Goal: Task Accomplishment & Management: Use online tool/utility

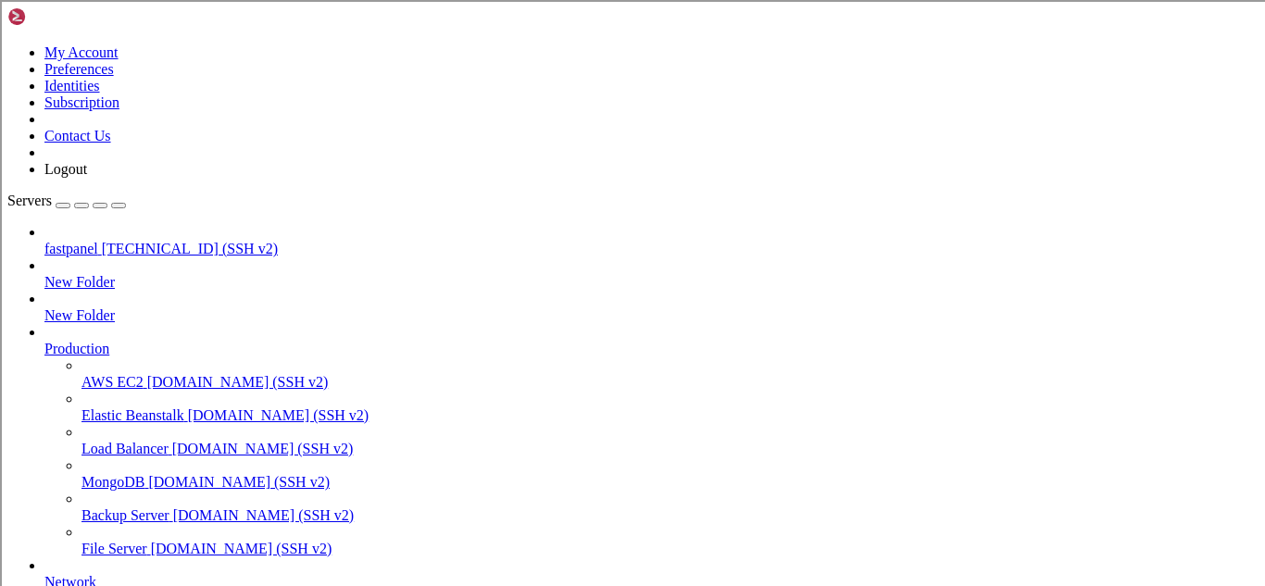
click at [124, 241] on span "[TECHNICAL_ID] (SSH v2)" at bounding box center [190, 249] width 176 height 16
drag, startPoint x: 22, startPoint y: 1529, endPoint x: 445, endPoint y: 1582, distance: 425.8
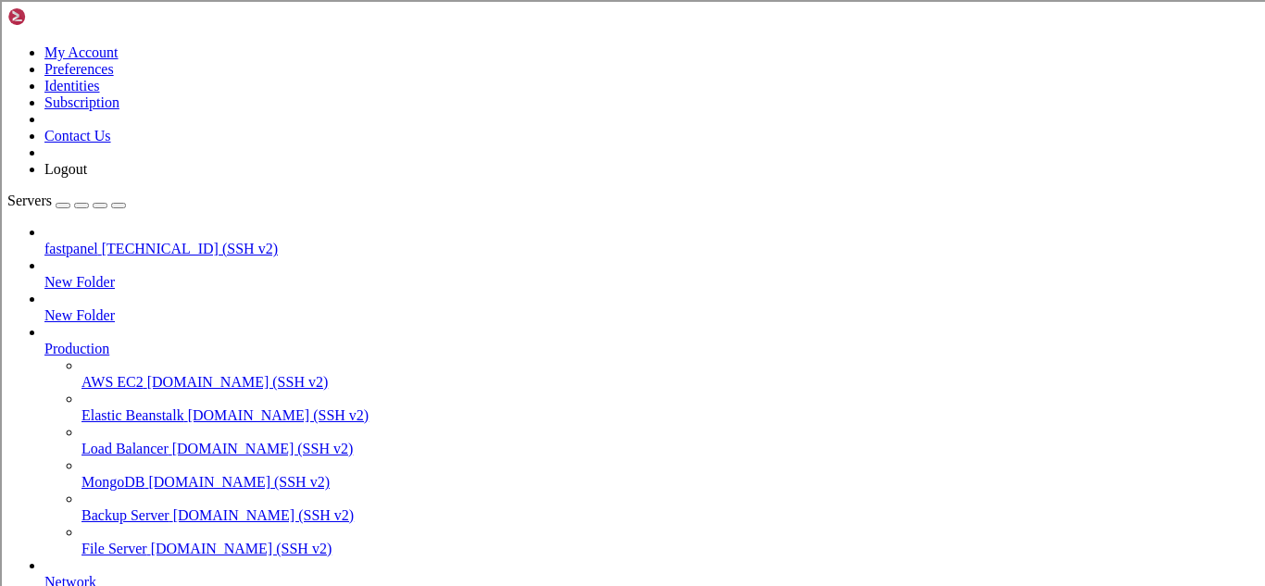
drag, startPoint x: 22, startPoint y: 1532, endPoint x: 332, endPoint y: 1567, distance: 311.3
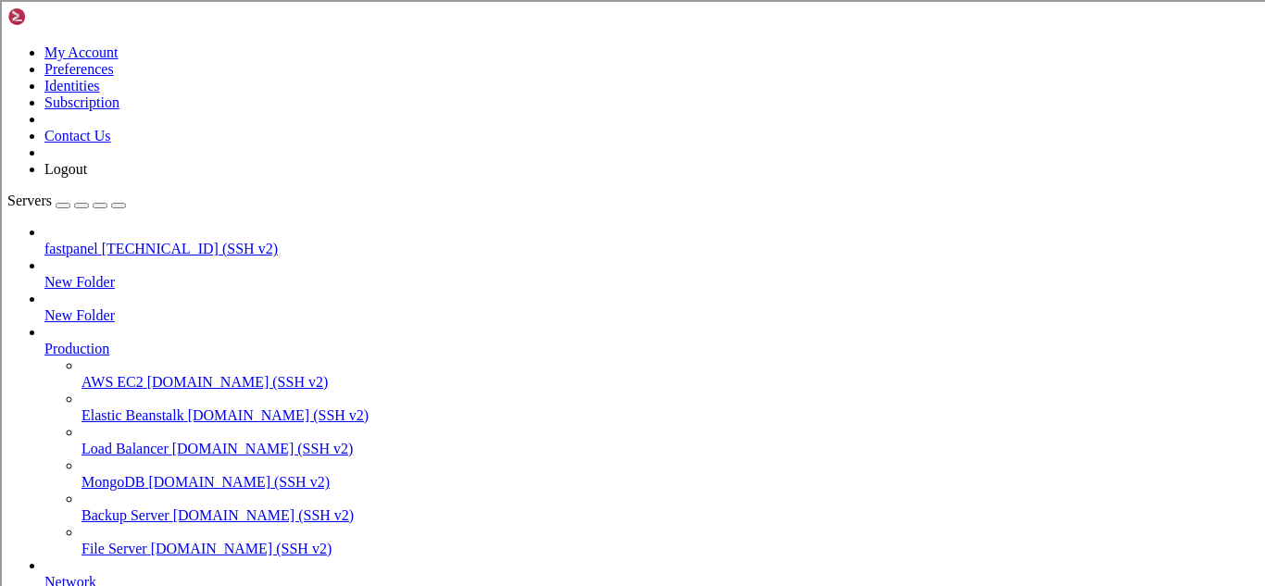
drag, startPoint x: 23, startPoint y: 1499, endPoint x: 395, endPoint y: 1644, distance: 398.9
drag, startPoint x: 18, startPoint y: 1487, endPoint x: 861, endPoint y: 1645, distance: 857.8
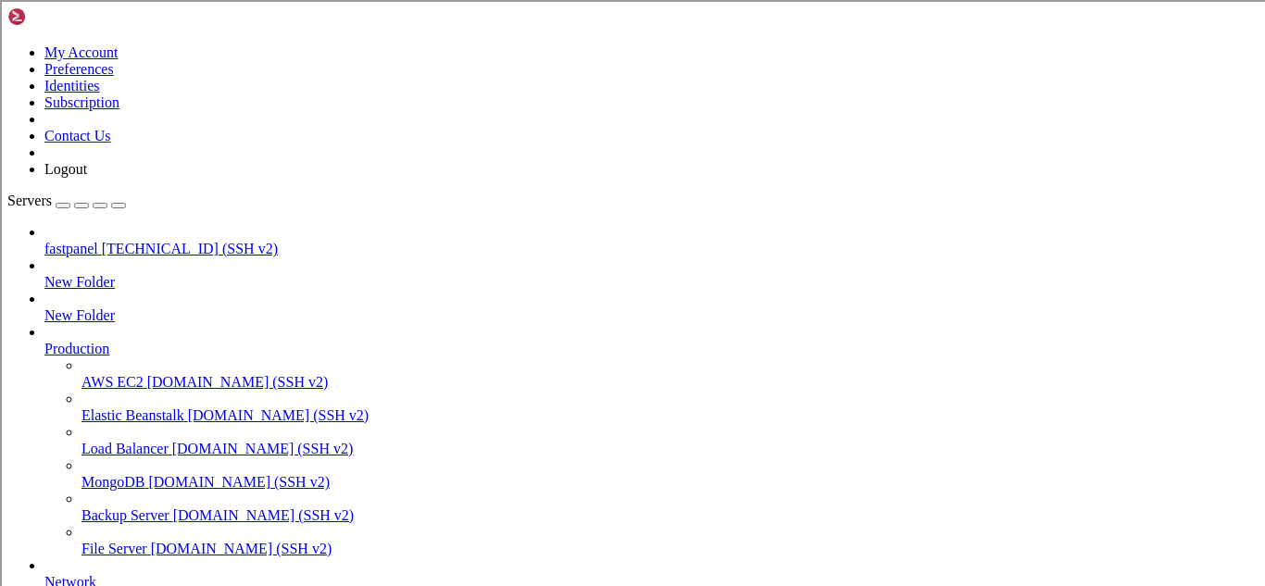
drag, startPoint x: 12, startPoint y: 1232, endPoint x: 529, endPoint y: 1406, distance: 545.5
drag, startPoint x: 906, startPoint y: 1567, endPoint x: 950, endPoint y: 1639, distance: 84.4
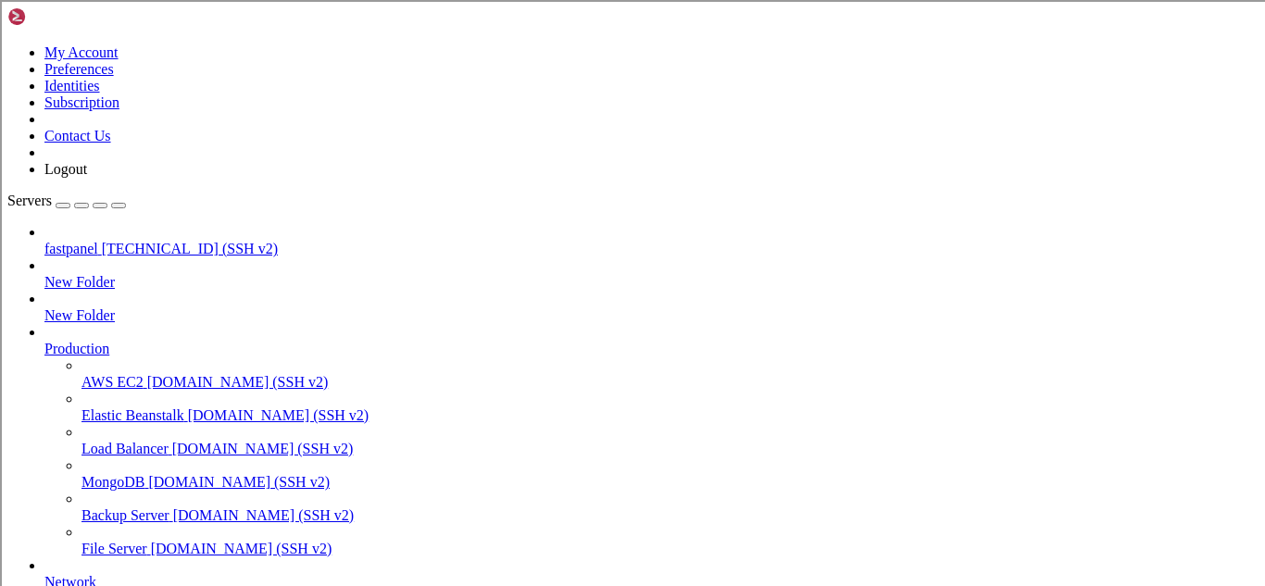
drag, startPoint x: 16, startPoint y: 1234, endPoint x: 938, endPoint y: 1650, distance: 1012.1
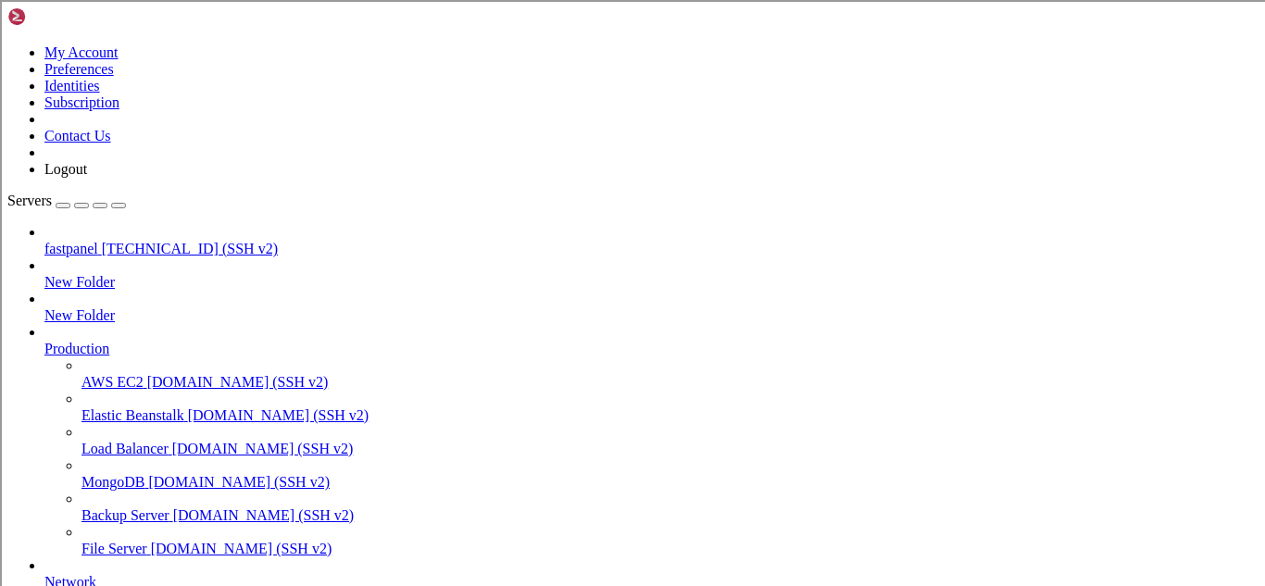
scroll to position [367, 0]
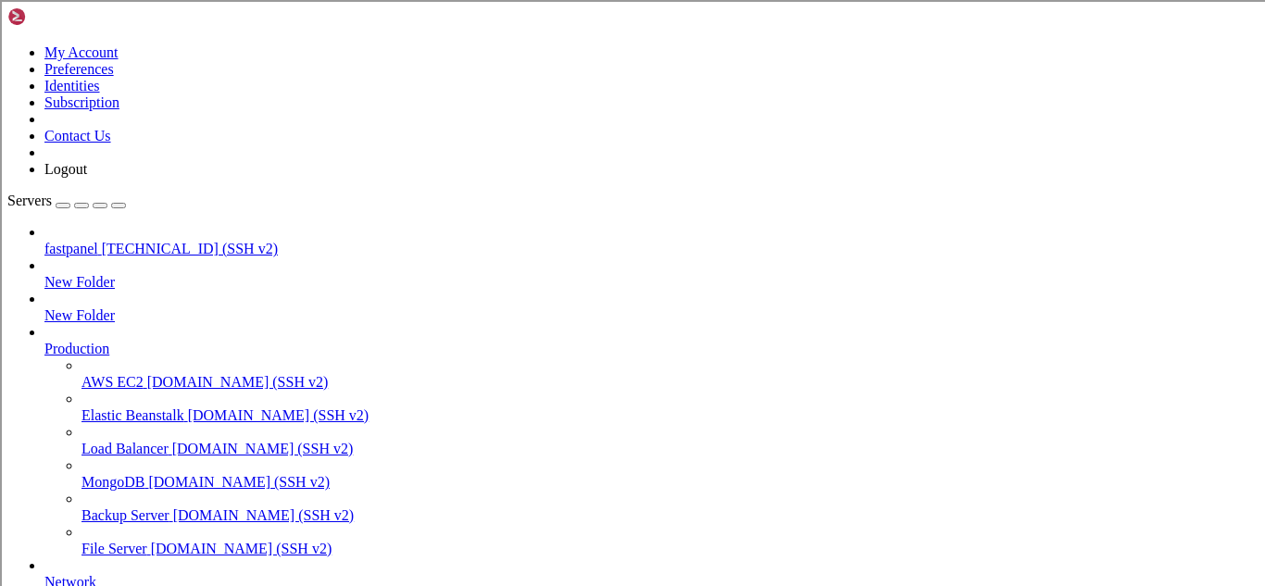
scroll to position [500, 0]
drag, startPoint x: 47, startPoint y: 1315, endPoint x: 463, endPoint y: 1548, distance: 476.5
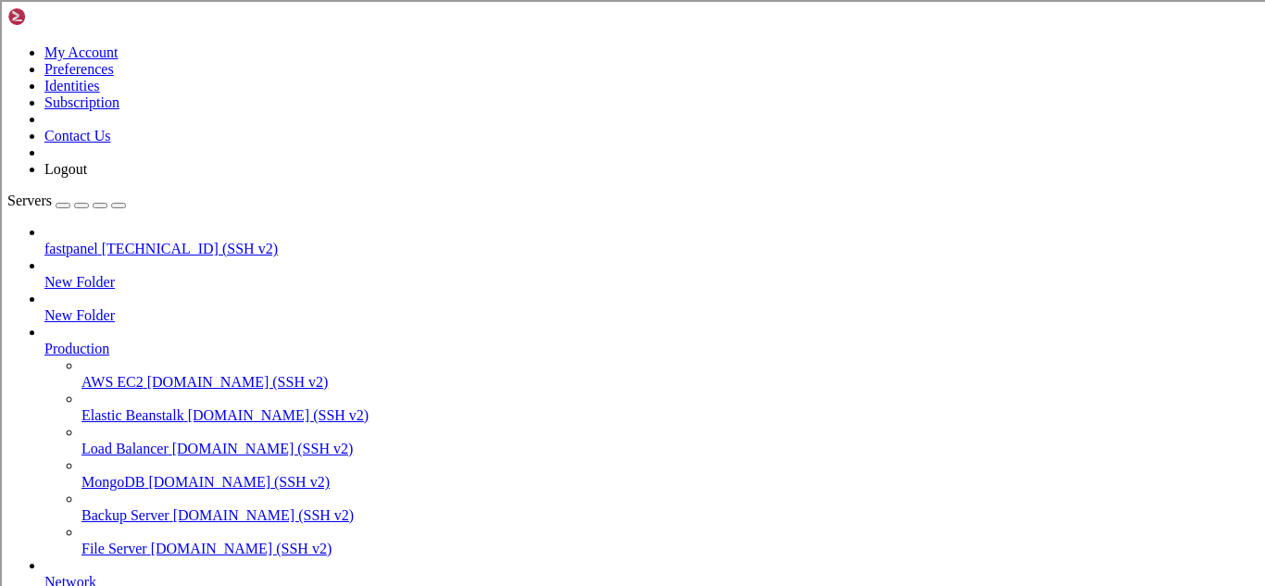
drag, startPoint x: 43, startPoint y: 1314, endPoint x: 412, endPoint y: 1532, distance: 429.5
